Goal: Information Seeking & Learning: Learn about a topic

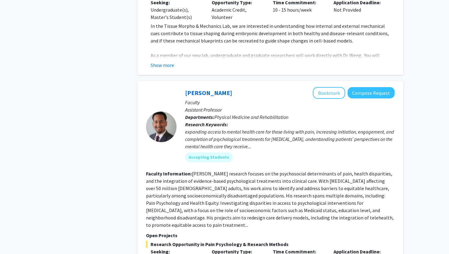
scroll to position [1393, 0]
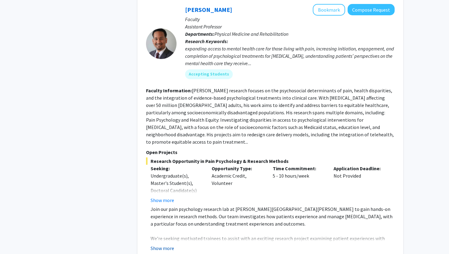
click at [167, 244] on button "Show more" at bounding box center [163, 247] width 24 height 7
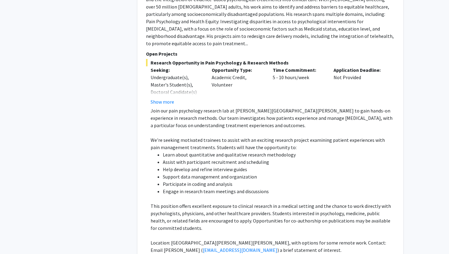
scroll to position [1502, 0]
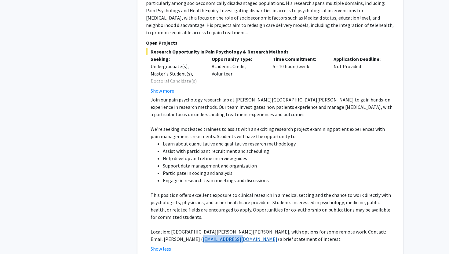
drag, startPoint x: 189, startPoint y: 210, endPoint x: 153, endPoint y: 209, distance: 36.4
click at [152, 228] on p "Location: The Johns Hopkins Hospital, with options for some remote work. Contac…" at bounding box center [273, 235] width 244 height 15
copy link "[EMAIL_ADDRESS][DOMAIN_NAME]"
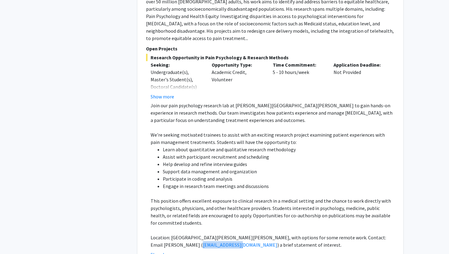
scroll to position [1522, 0]
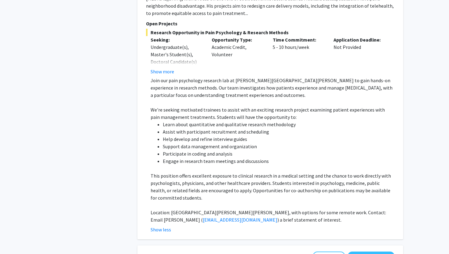
click at [255, 209] on p "Location: The Johns Hopkins Hospital, with options for some remote work. Contac…" at bounding box center [273, 216] width 244 height 15
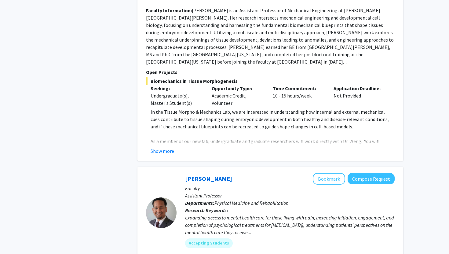
scroll to position [1244, 0]
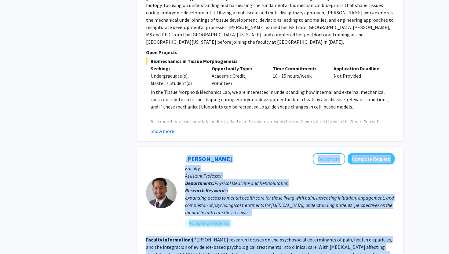
copy fg-search-faculty "Fenan Rassu Bookmark Compose Request Faculty Assistant Professor Departments: P…"
drag, startPoint x: 260, startPoint y: 189, endPoint x: 182, endPoint y: 137, distance: 93.3
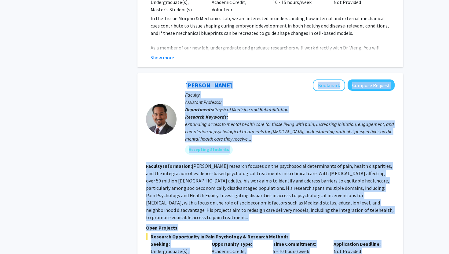
scroll to position [1318, 0]
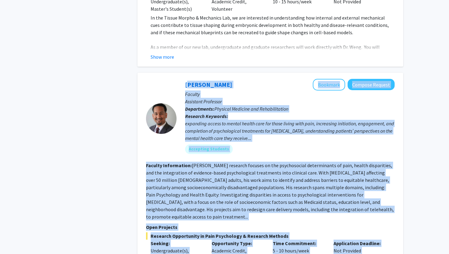
click at [224, 178] on fg-read-more "[PERSON_NAME] research focuses on the psychosocial determinants of pain, health…" at bounding box center [270, 190] width 248 height 57
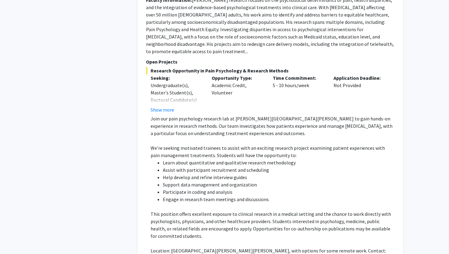
scroll to position [1523, 0]
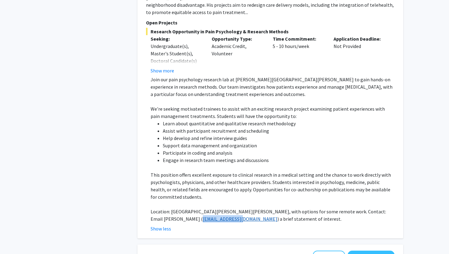
drag, startPoint x: 189, startPoint y: 189, endPoint x: 152, endPoint y: 190, distance: 37.3
click at [152, 208] on p "Location: The Johns Hopkins Hospital, with options for some remote work. Contac…" at bounding box center [273, 215] width 244 height 15
copy link "[EMAIL_ADDRESS][DOMAIN_NAME]"
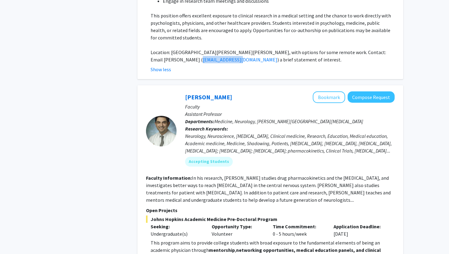
scroll to position [1757, 0]
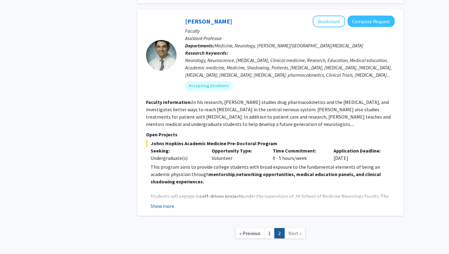
click at [161, 202] on button "Show more" at bounding box center [163, 205] width 24 height 7
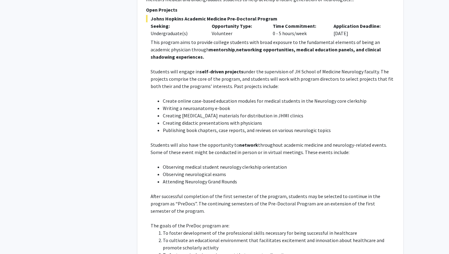
scroll to position [2014, 0]
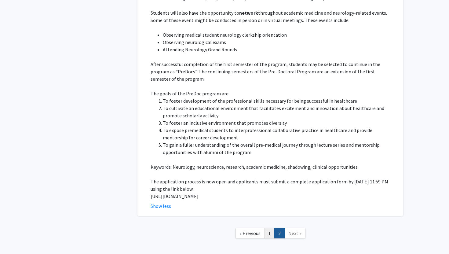
click at [271, 228] on link "1" at bounding box center [269, 233] width 10 height 11
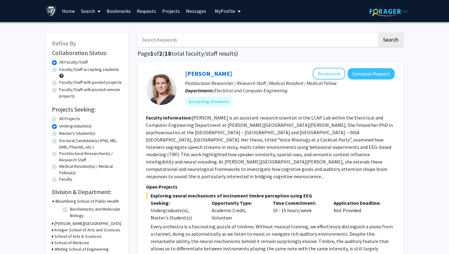
click at [59, 119] on label "All Projects" at bounding box center [69, 118] width 21 height 6
click at [59, 119] on input "All Projects" at bounding box center [61, 117] width 4 height 4
radio input "true"
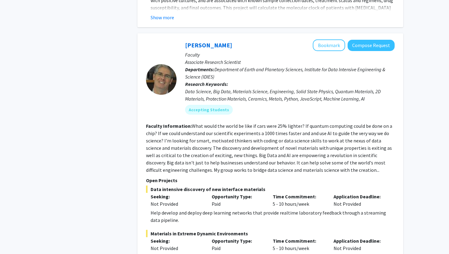
scroll to position [3130, 0]
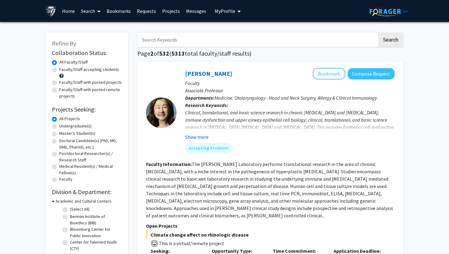
click at [203, 138] on button "Show more" at bounding box center [197, 136] width 24 height 7
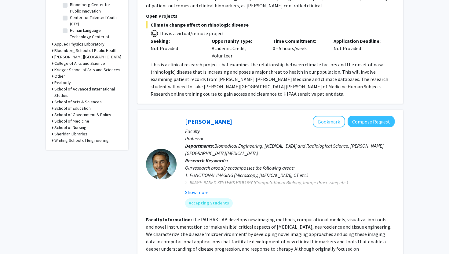
scroll to position [260, 0]
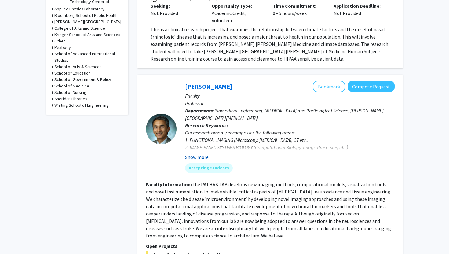
click at [202, 158] on button "Show more" at bounding box center [197, 156] width 24 height 7
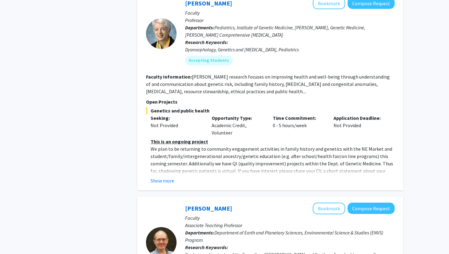
scroll to position [1118, 0]
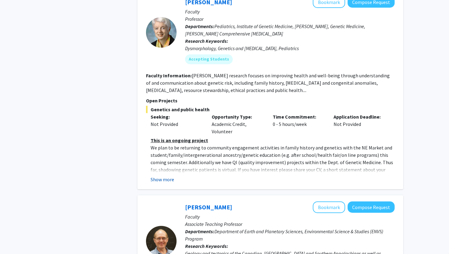
click at [166, 176] on button "Show more" at bounding box center [163, 179] width 24 height 7
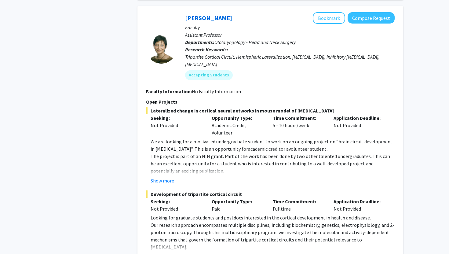
scroll to position [2300, 0]
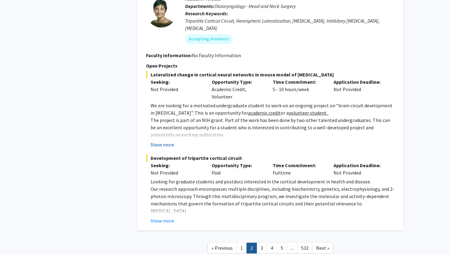
click at [168, 141] on button "Show more" at bounding box center [163, 144] width 24 height 7
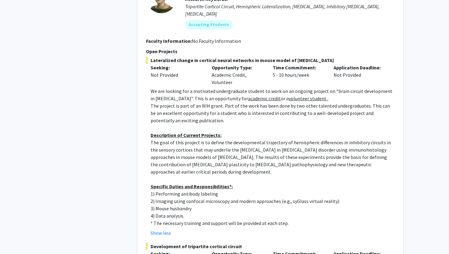
scroll to position [2366, 0]
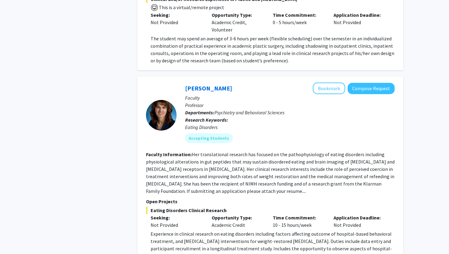
scroll to position [1865, 0]
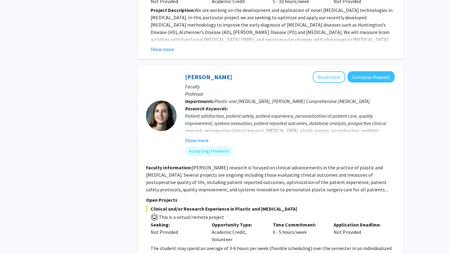
scroll to position [1647, 0]
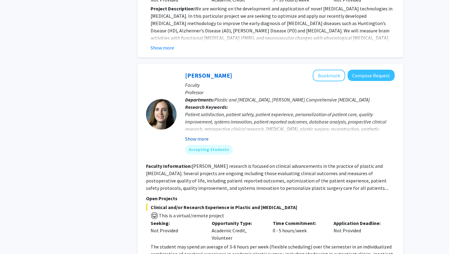
click at [204, 135] on button "Show more" at bounding box center [197, 138] width 24 height 7
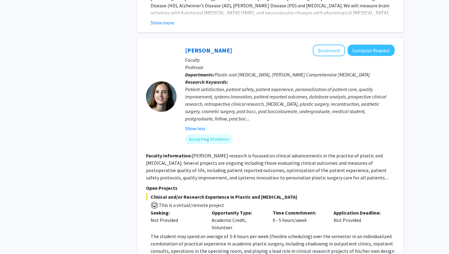
scroll to position [1673, 0]
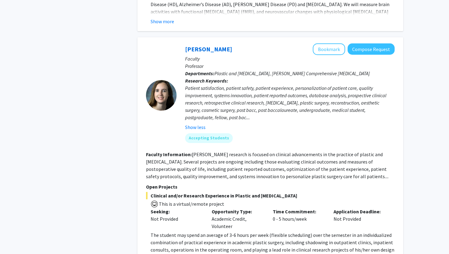
click at [207, 192] on span "Clinical and/or Research Experience in Plastic and [MEDICAL_DATA]" at bounding box center [270, 195] width 249 height 7
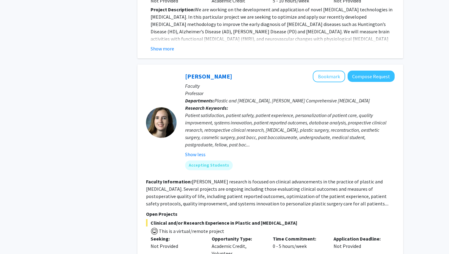
scroll to position [1676, 0]
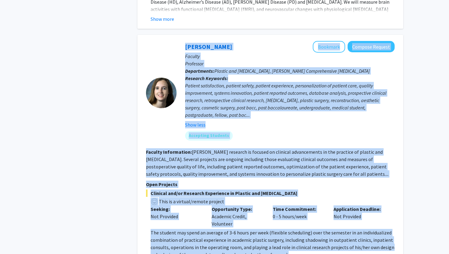
copy fg-search-faculty "Michele Manahan Bookmark Compose Request Faculty Professor Departments: Plastic…"
drag, startPoint x: 285, startPoint y: 213, endPoint x: 173, endPoint y: 22, distance: 221.9
click at [173, 41] on fg-search-faculty "Michele Manahan Bookmark Compose Request Faculty Professor Departments: Plastic…" at bounding box center [270, 150] width 249 height 218
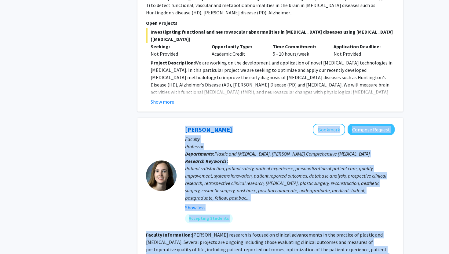
scroll to position [1586, 0]
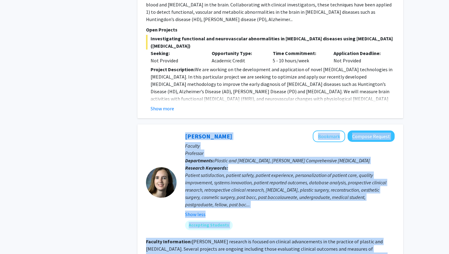
click at [234, 142] on p "Faculty" at bounding box center [290, 145] width 210 height 7
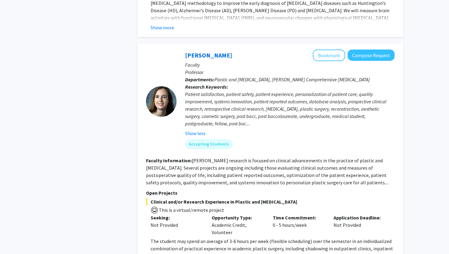
scroll to position [1665, 0]
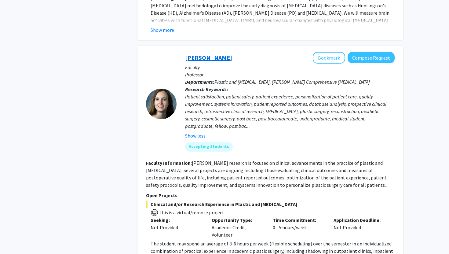
click at [198, 54] on link "[PERSON_NAME]" at bounding box center [208, 58] width 47 height 8
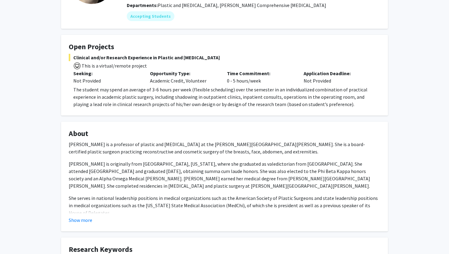
scroll to position [188, 0]
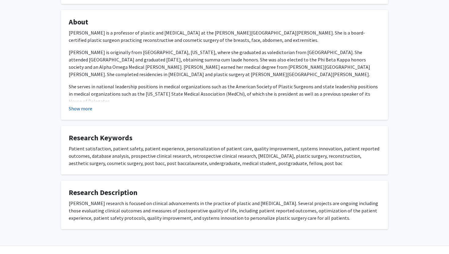
click at [84, 106] on button "Show more" at bounding box center [81, 108] width 24 height 7
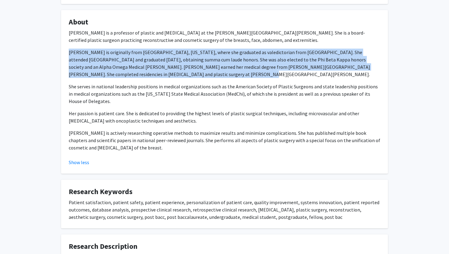
drag, startPoint x: 162, startPoint y: 75, endPoint x: 64, endPoint y: 54, distance: 100.2
click at [64, 54] on fg-card "About Dr. Michele A. Manahan is a professor of plastic and reconstructive surge…" at bounding box center [224, 91] width 327 height 163
copy p "Dr. Manahan is originally from Atlanta, Georgia, where she graduated as valedic…"
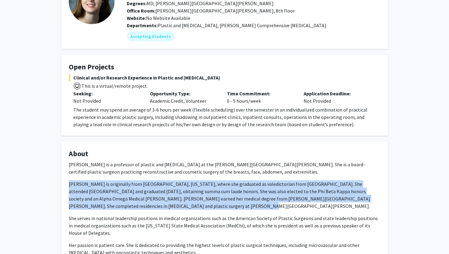
scroll to position [61, 0]
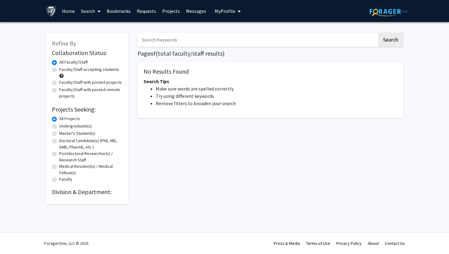
click at [59, 120] on label "All Projects" at bounding box center [69, 118] width 21 height 6
click at [59, 119] on input "All Projects" at bounding box center [61, 117] width 4 height 4
click at [170, 41] on input "Search Keywords" at bounding box center [257, 40] width 240 height 14
type input "manahan"
click at [378, 33] on button "Search" at bounding box center [390, 40] width 25 height 14
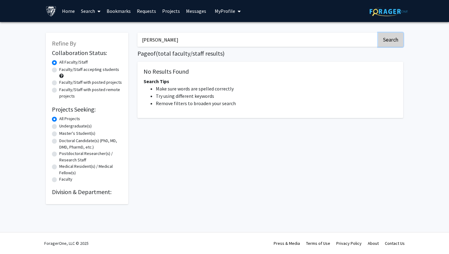
click at [396, 40] on button "Search" at bounding box center [390, 40] width 25 height 14
click at [59, 127] on label "Undergraduate(s)" at bounding box center [75, 126] width 32 height 6
click at [59, 127] on input "Undergraduate(s)" at bounding box center [61, 125] width 4 height 4
radio input "true"
click at [59, 120] on label "All Projects" at bounding box center [69, 118] width 21 height 6
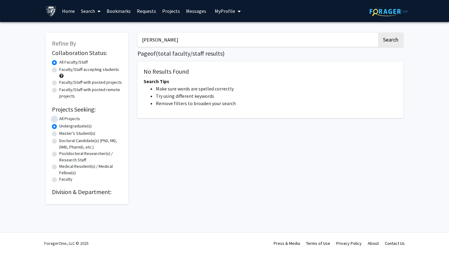
click at [59, 119] on input "All Projects" at bounding box center [61, 117] width 4 height 4
radio input "true"
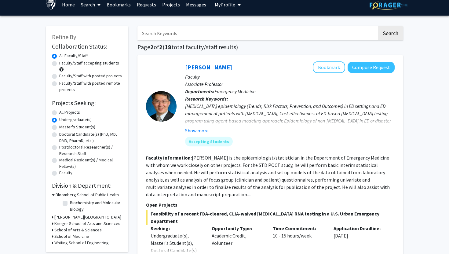
scroll to position [7, 0]
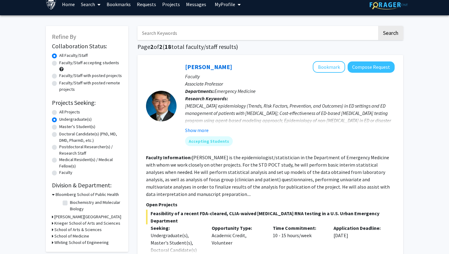
click at [59, 111] on label "All Projects" at bounding box center [69, 112] width 21 height 6
click at [59, 111] on input "All Projects" at bounding box center [61, 111] width 4 height 4
radio input "true"
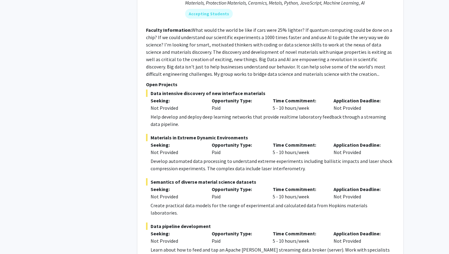
scroll to position [3130, 0]
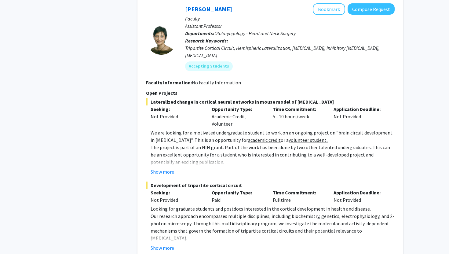
scroll to position [2263, 0]
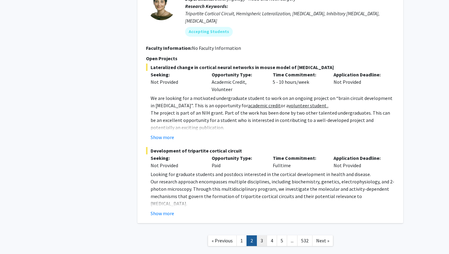
click at [263, 235] on link "3" at bounding box center [262, 240] width 10 height 11
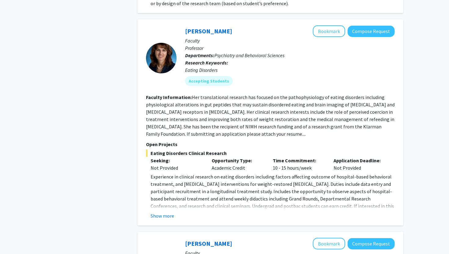
scroll to position [1857, 0]
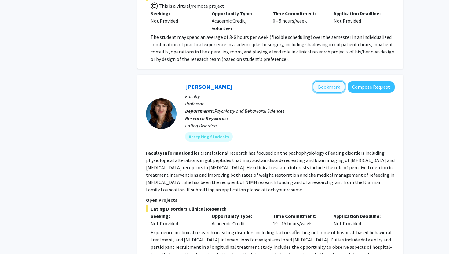
click at [338, 81] on button "Bookmark" at bounding box center [329, 87] width 32 height 12
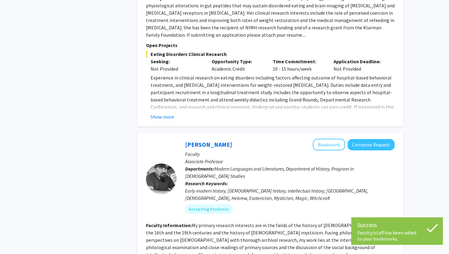
scroll to position [2103, 0]
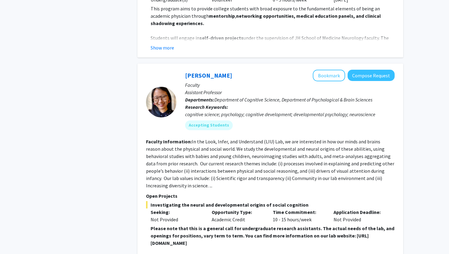
scroll to position [2211, 0]
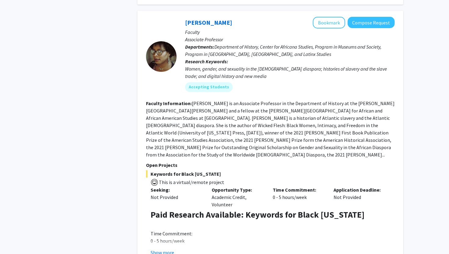
scroll to position [629, 0]
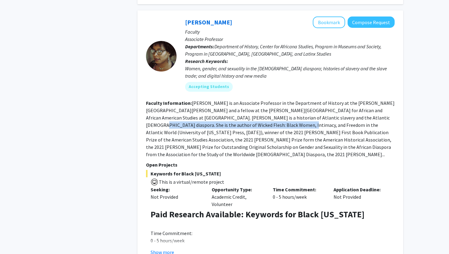
copy fg-read-more "Wicked Flesh: Black Women, Intimacy, and Freedom in the Atlantic World"
drag, startPoint x: 312, startPoint y: 109, endPoint x: 216, endPoint y: 117, distance: 96.2
click at [216, 117] on fg-read-more "[PERSON_NAME] is an Associate Professor in the Department of History at the [PE…" at bounding box center [270, 128] width 249 height 57
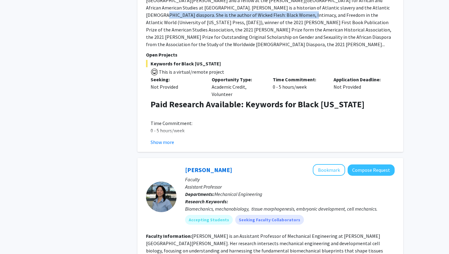
scroll to position [791, 0]
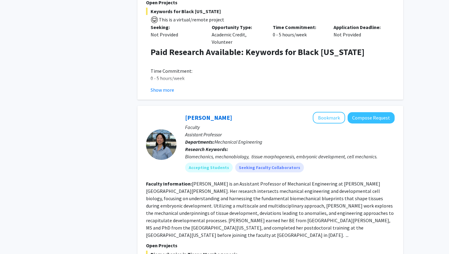
click at [320, 153] on div "Biomechanics, mechanobiology, tissue morphogenesis, embryonic development, cell…" at bounding box center [290, 156] width 210 height 7
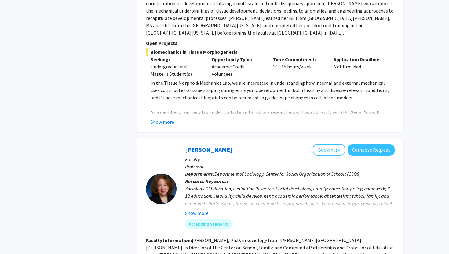
scroll to position [1033, 0]
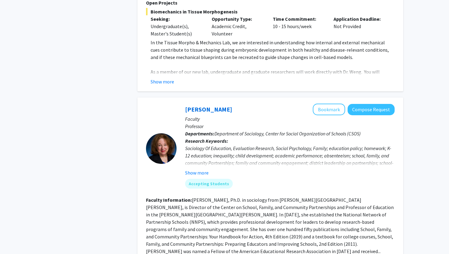
click at [225, 169] on div "Show more" at bounding box center [290, 172] width 210 height 7
click at [199, 169] on button "Show more" at bounding box center [197, 172] width 24 height 7
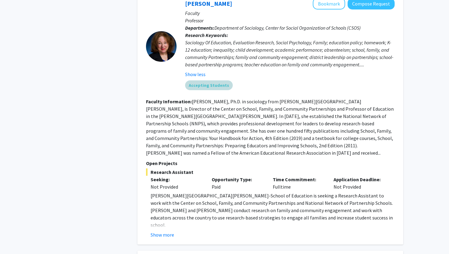
scroll to position [1143, 0]
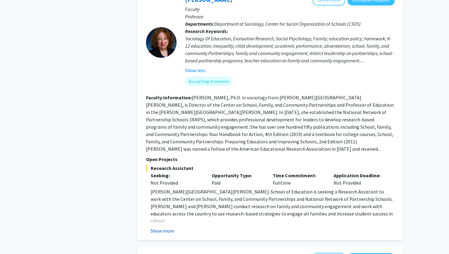
click at [169, 227] on button "Show more" at bounding box center [163, 230] width 24 height 7
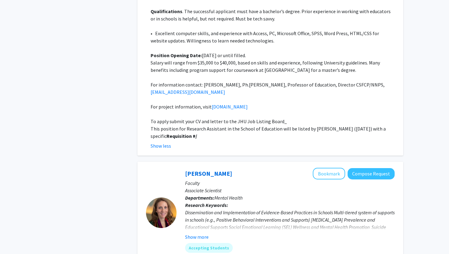
scroll to position [1517, 0]
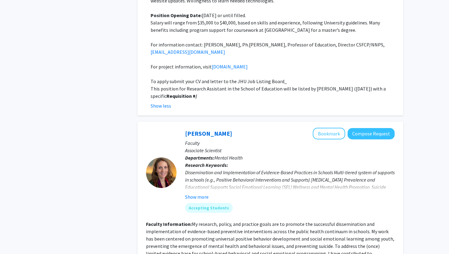
click at [189, 193] on button "Show more" at bounding box center [197, 196] width 24 height 7
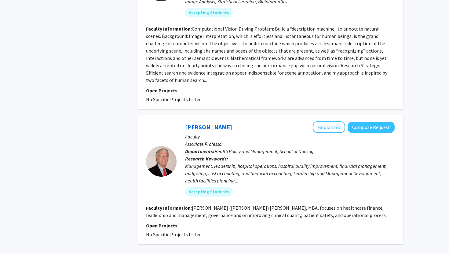
scroll to position [2090, 0]
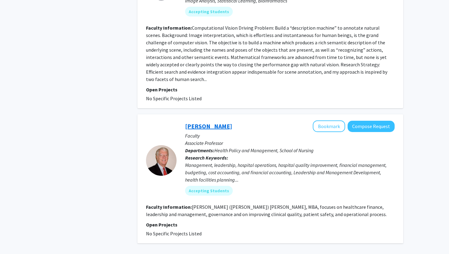
click at [199, 122] on link "[PERSON_NAME]" at bounding box center [208, 126] width 47 height 8
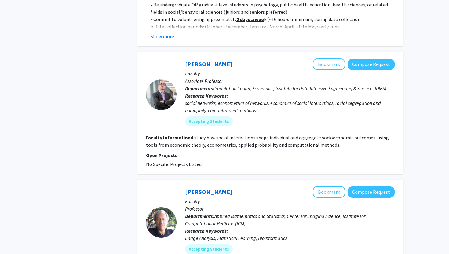
scroll to position [1854, 0]
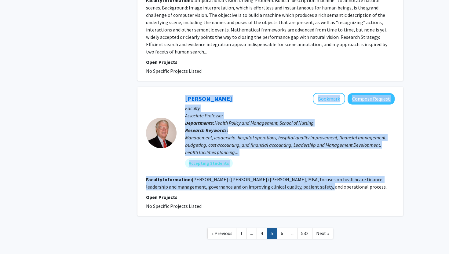
copy fg-search-faculty "[PERSON_NAME] Bookmark Compose Request Faculty Associate Professor Departments:…"
drag, startPoint x: 295, startPoint y: 158, endPoint x: 165, endPoint y: 59, distance: 163.1
click at [165, 87] on div "[PERSON_NAME] Bookmark Compose Request Faculty Associate Professor Departments:…" at bounding box center [270, 151] width 266 height 129
click at [225, 93] on div "[PERSON_NAME] Bookmark Compose Request" at bounding box center [290, 99] width 210 height 12
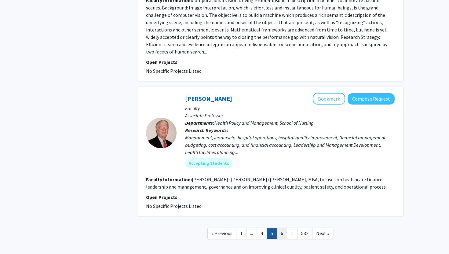
click at [282, 228] on link "6" at bounding box center [282, 233] width 10 height 11
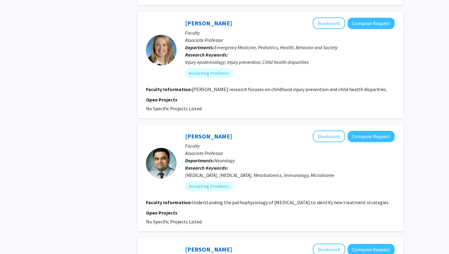
scroll to position [1329, 0]
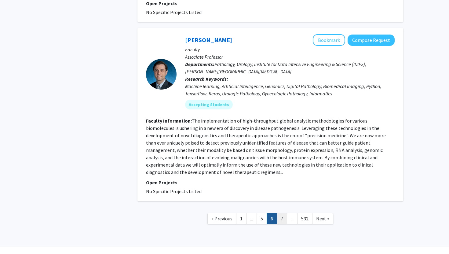
click at [279, 213] on link "7" at bounding box center [282, 218] width 10 height 11
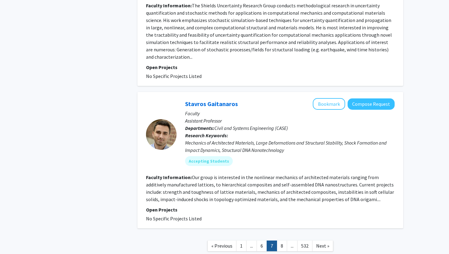
scroll to position [1552, 0]
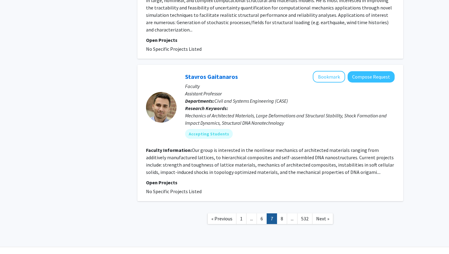
click at [253, 215] on span "..." at bounding box center [251, 218] width 3 height 6
click at [262, 213] on link "6" at bounding box center [262, 218] width 10 height 11
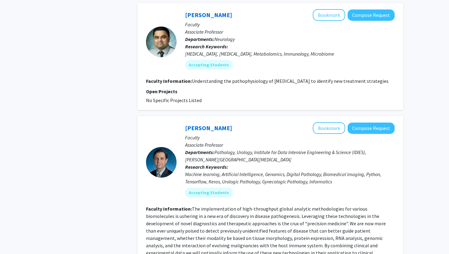
scroll to position [1329, 0]
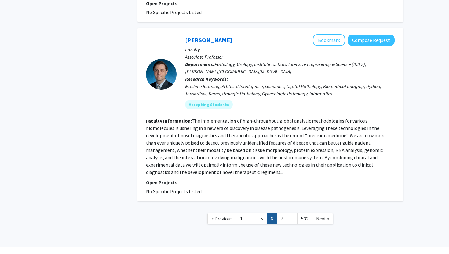
click at [260, 209] on nav "« Previous 1 ... 5 6 7 ... 532 Next »" at bounding box center [270, 219] width 266 height 25
click at [260, 213] on link "5" at bounding box center [262, 218] width 10 height 11
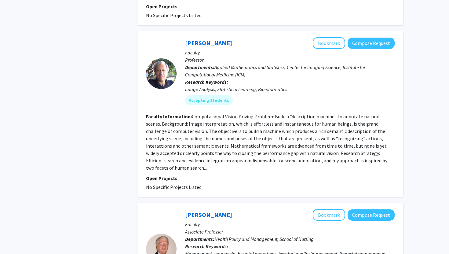
scroll to position [1854, 0]
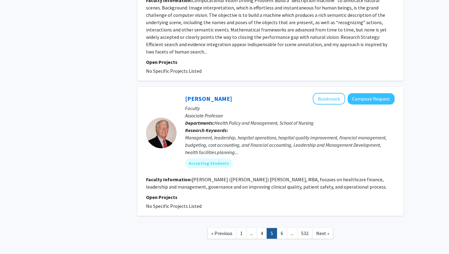
copy fg-search-faculty "[PERSON_NAME] Bookmark Compose Request Faculty Associate Professor Departments:…"
drag, startPoint x: 210, startPoint y: 179, endPoint x: 180, endPoint y: 71, distance: 111.8
click at [180, 93] on fg-search-faculty "[PERSON_NAME] Bookmark Compose Request Faculty Associate Professor Departments:…" at bounding box center [270, 151] width 249 height 117
click at [283, 228] on link "6" at bounding box center [282, 233] width 10 height 11
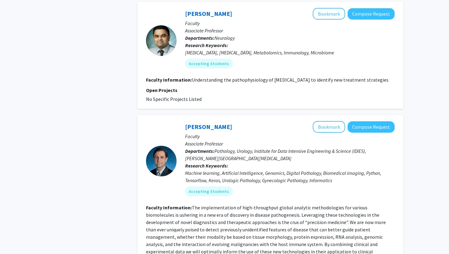
scroll to position [1329, 0]
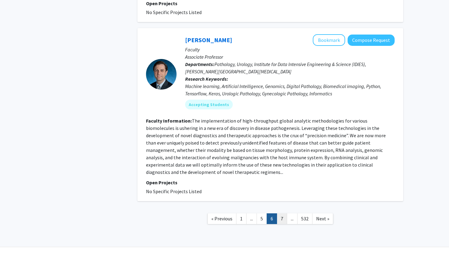
click at [281, 213] on link "7" at bounding box center [282, 218] width 10 height 11
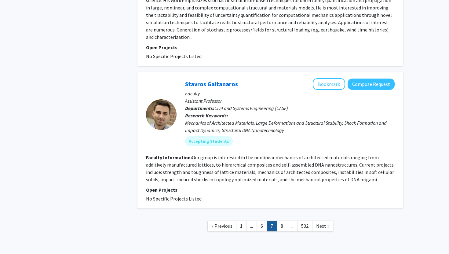
scroll to position [1552, 0]
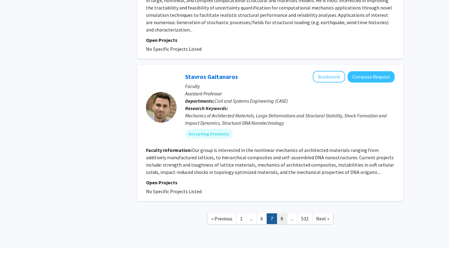
click at [281, 213] on link "8" at bounding box center [282, 218] width 10 height 11
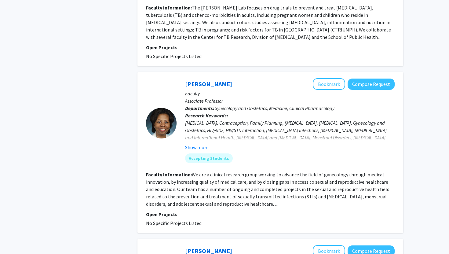
scroll to position [478, 0]
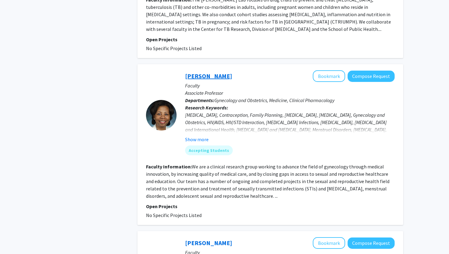
click at [198, 72] on link "[PERSON_NAME]" at bounding box center [208, 76] width 47 height 8
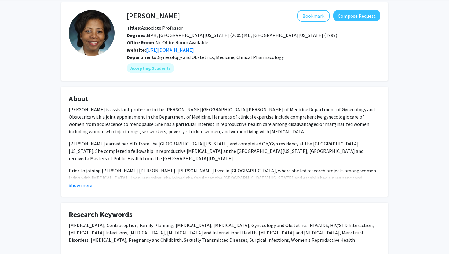
scroll to position [27, 0]
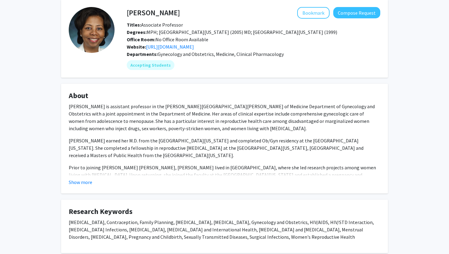
click at [81, 186] on fg-card "About [PERSON_NAME] is assistant professor in the [PERSON_NAME][GEOGRAPHIC_DATA…" at bounding box center [224, 139] width 327 height 110
click at [84, 184] on button "Show more" at bounding box center [81, 181] width 24 height 7
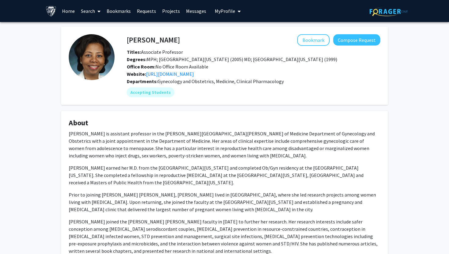
scroll to position [3, 0]
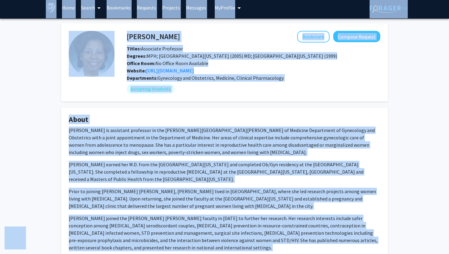
click at [150, 147] on p "[PERSON_NAME] is assistant professor in the [PERSON_NAME][GEOGRAPHIC_DATA][PERS…" at bounding box center [225, 140] width 312 height 29
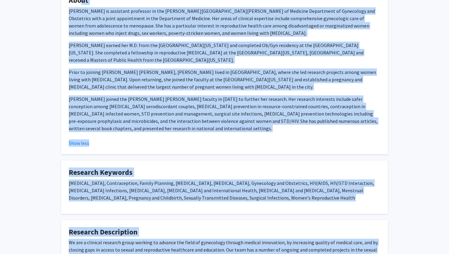
scroll to position [0, 0]
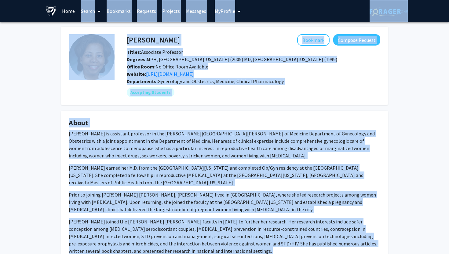
drag, startPoint x: 163, startPoint y: 203, endPoint x: 76, endPoint y: -38, distance: 256.9
click at [76, 0] on html "Skip navigation Home Search Bookmarks Requests Projects Messages My Profile [PE…" at bounding box center [224, 127] width 449 height 254
click at [85, 126] on h4 "About" at bounding box center [225, 123] width 312 height 9
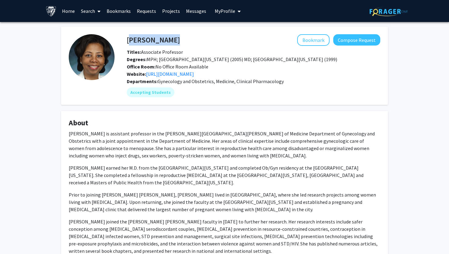
drag, startPoint x: 184, startPoint y: 37, endPoint x: 127, endPoint y: 41, distance: 56.3
click at [127, 41] on div "[PERSON_NAME] Bookmark Compose Request" at bounding box center [253, 40] width 263 height 12
copy h4 "[PERSON_NAME]"
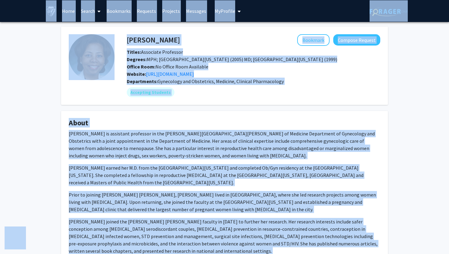
copy body "Lore ipsumdolor Sita Consec Adipiscin Elitsedd Eiusmodt Incididu Ut Laboree Dol…"
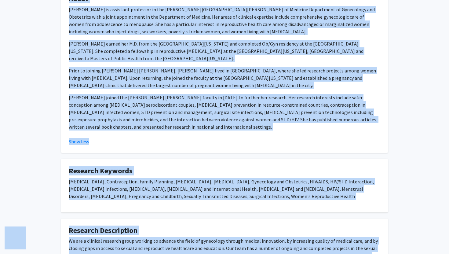
scroll to position [180, 0]
